Goal: Navigation & Orientation: Understand site structure

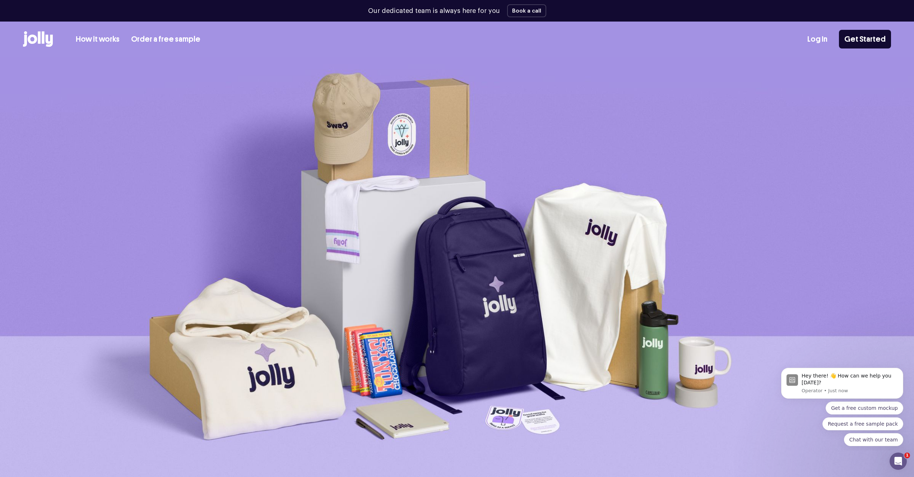
click at [147, 43] on link "Order a free sample" at bounding box center [165, 39] width 69 height 12
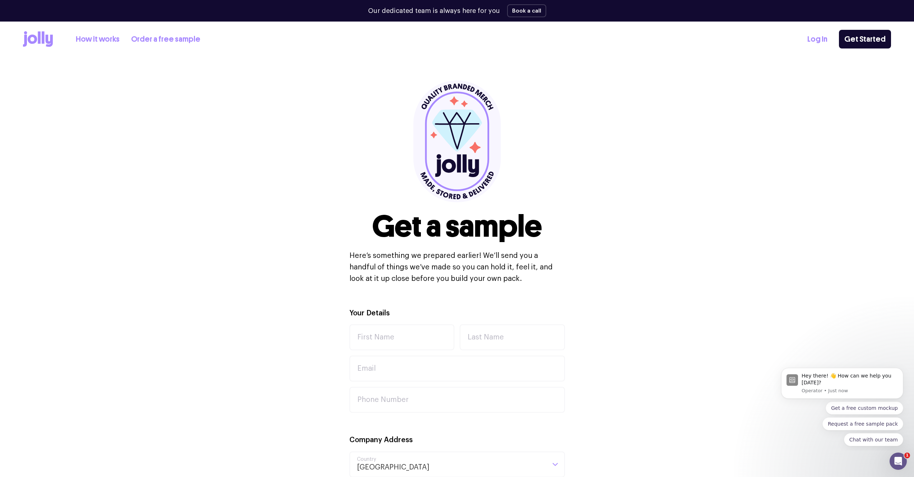
click at [110, 43] on link "How it works" at bounding box center [98, 39] width 44 height 12
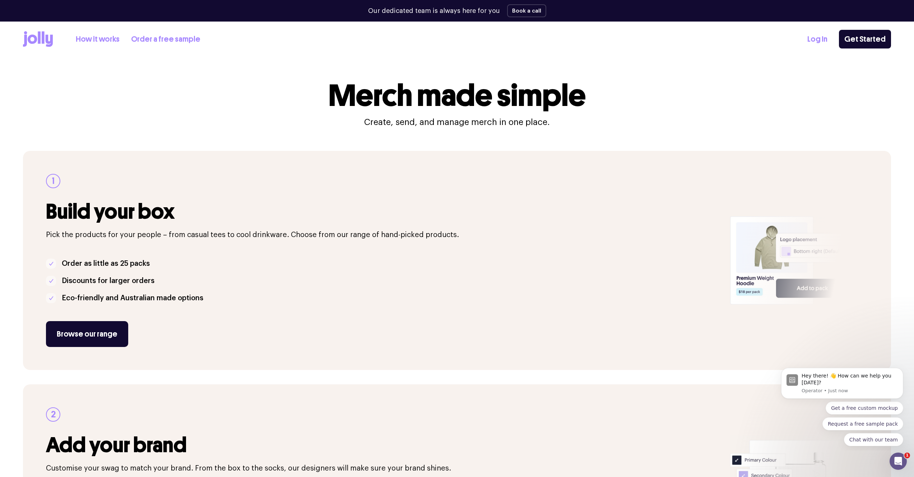
click at [32, 40] on icon at bounding box center [38, 39] width 30 height 16
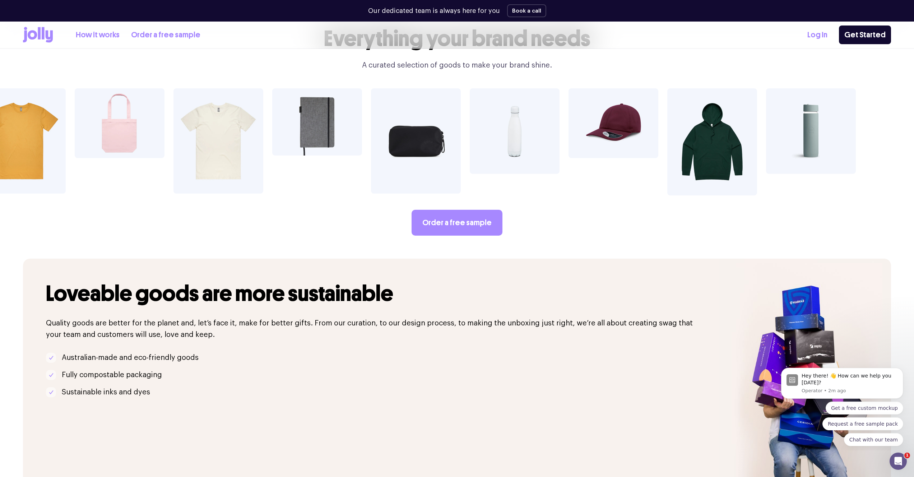
scroll to position [1397, 0]
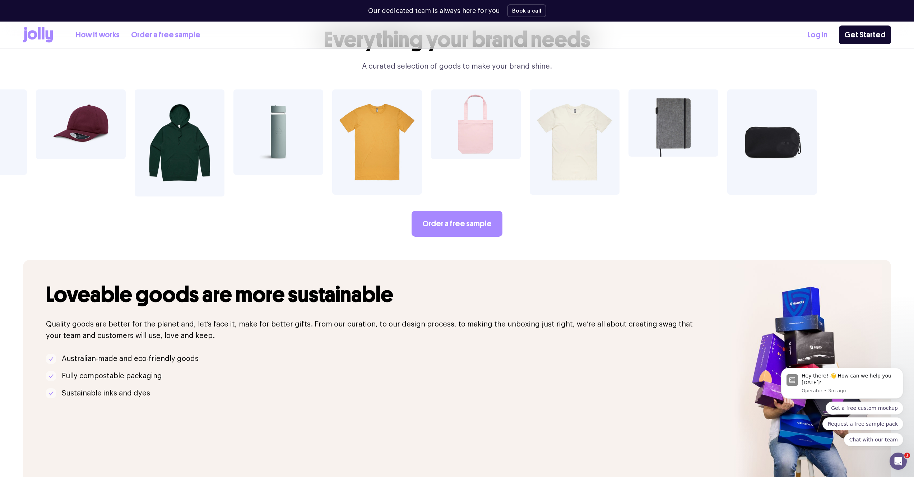
click at [213, 27] on div "How it works Order a free sample Log In Get Started" at bounding box center [457, 35] width 868 height 27
